Goal: Information Seeking & Learning: Find specific fact

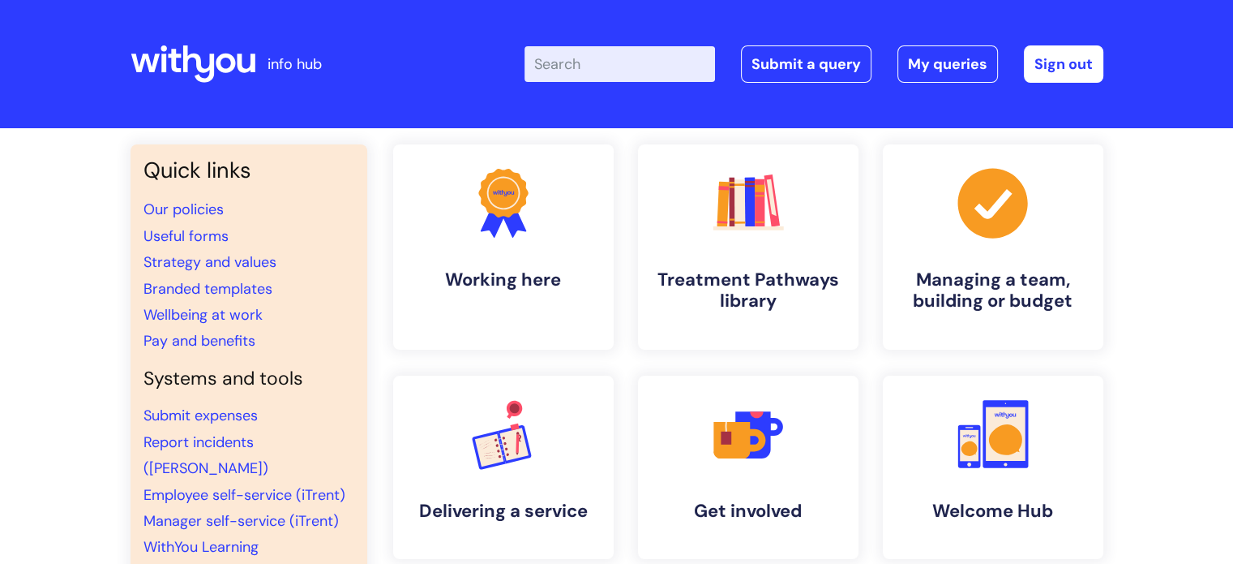
click at [646, 61] on input "Enter your search term here..." at bounding box center [620, 64] width 191 height 36
type input "employee change"
click button "Search" at bounding box center [0, 0] width 0 height 0
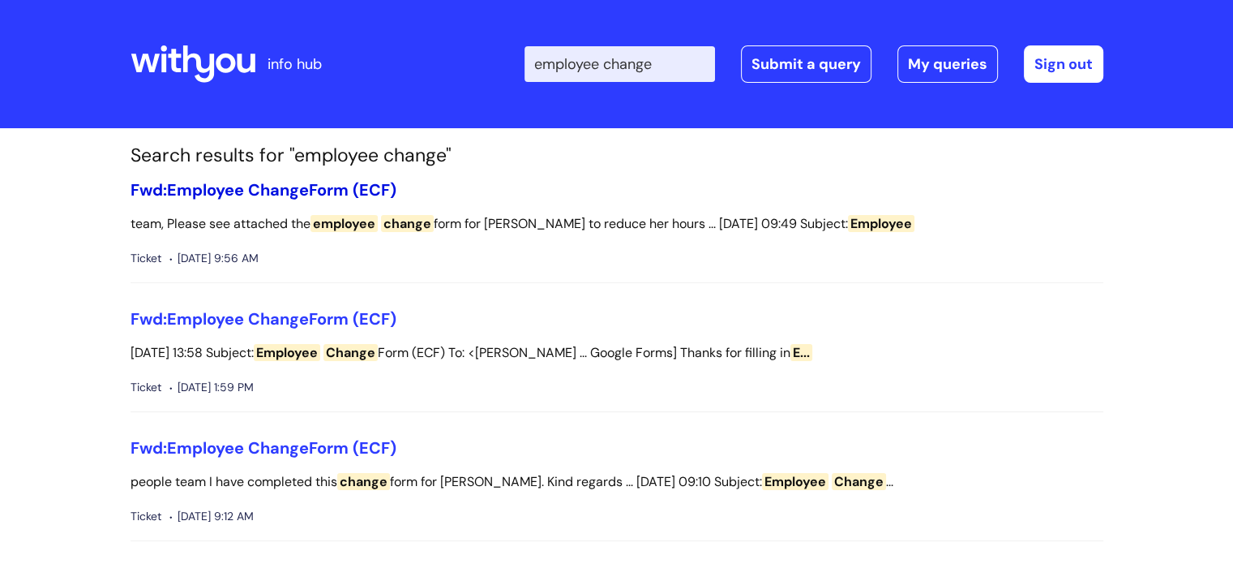
click at [263, 191] on span "Change" at bounding box center [278, 189] width 61 height 21
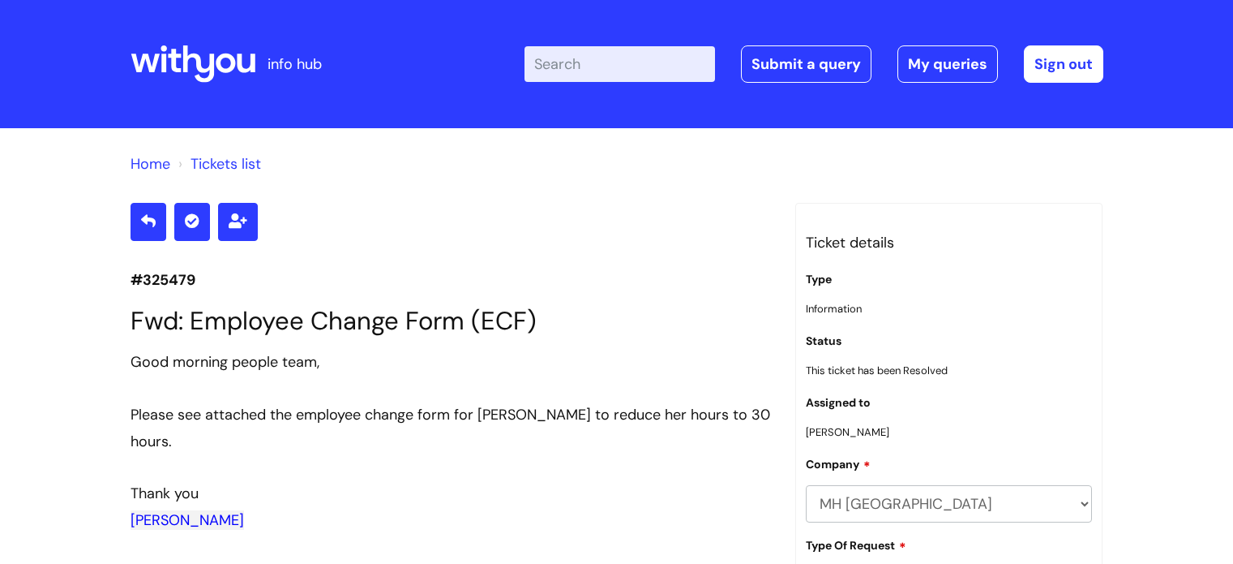
scroll to position [8573, 0]
